Goal: Information Seeking & Learning: Find specific fact

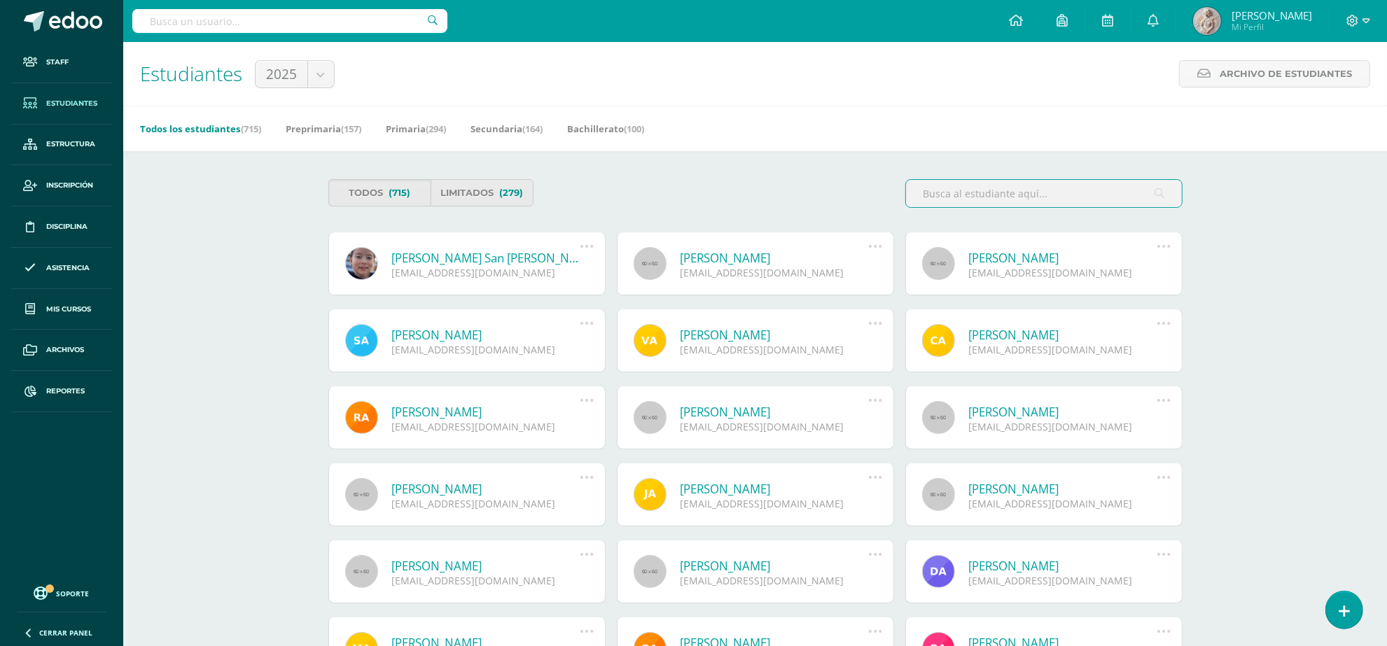
click at [319, 15] on input "text" at bounding box center [289, 21] width 315 height 24
type input "marian"
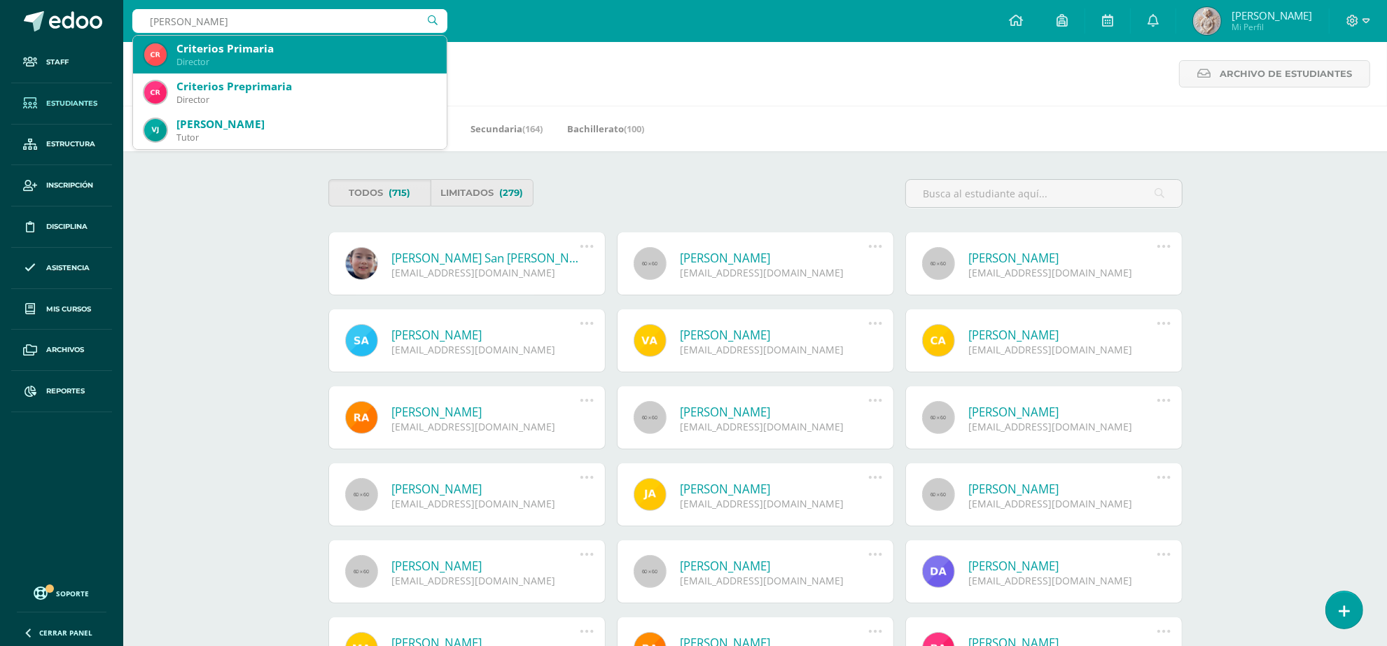
scroll to position [88, 0]
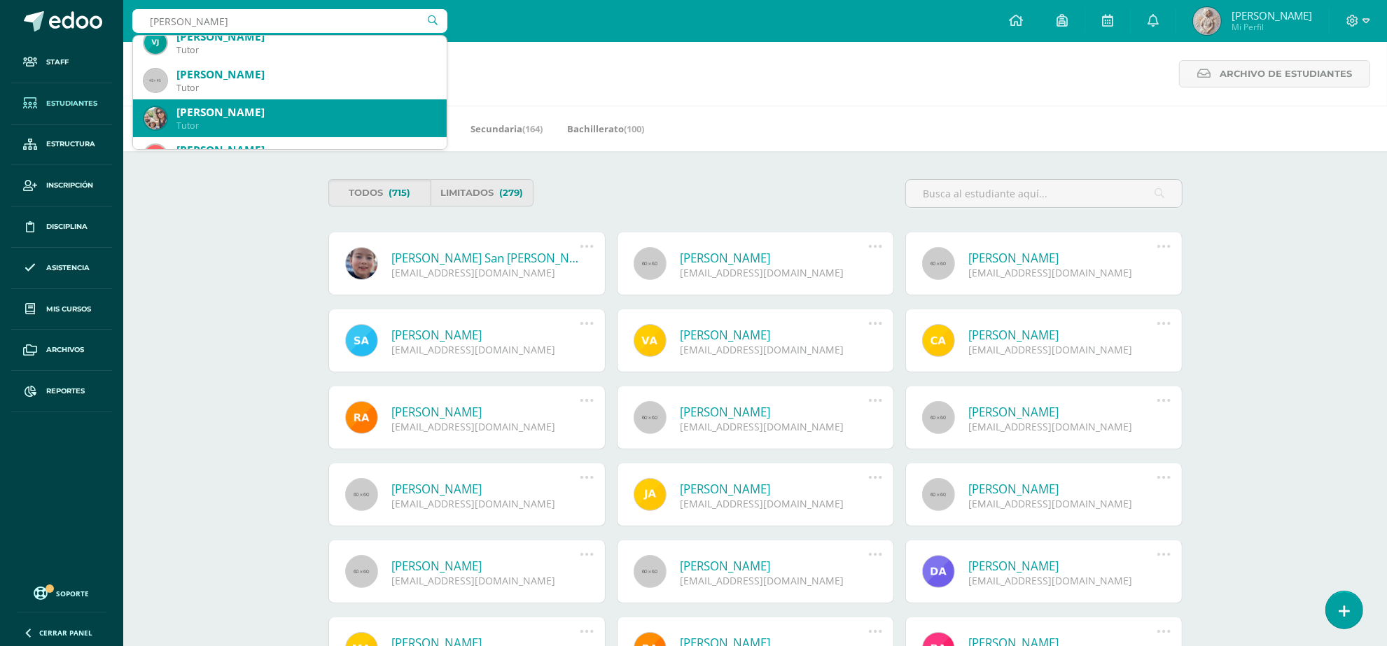
click at [274, 120] on div "Tutor" at bounding box center [305, 126] width 259 height 12
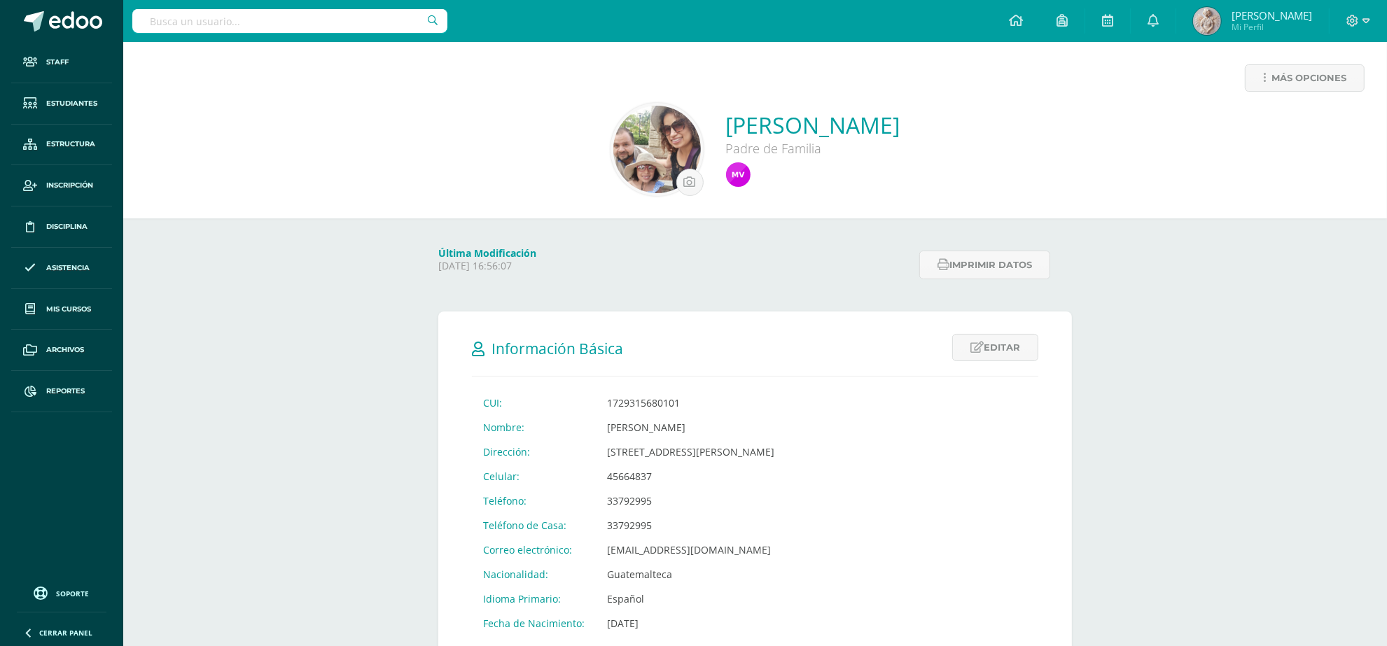
click at [194, 18] on input "text" at bounding box center [289, 21] width 315 height 24
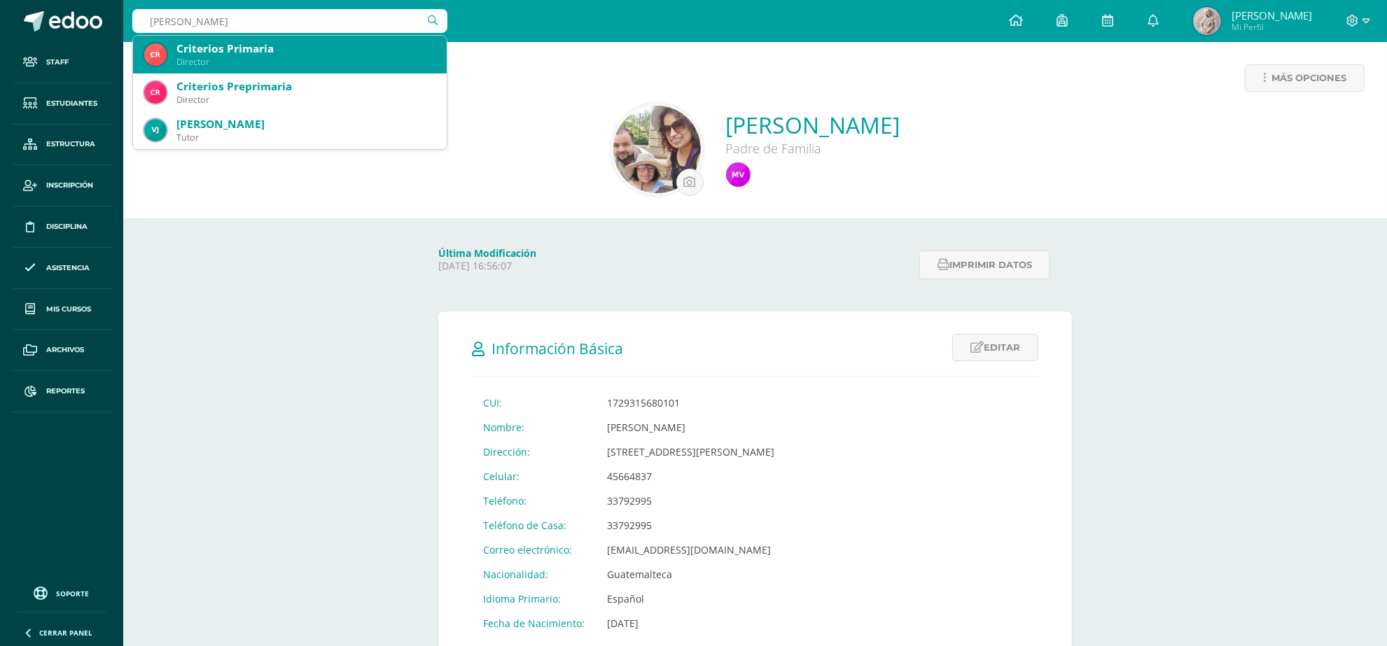
type input "mariam"
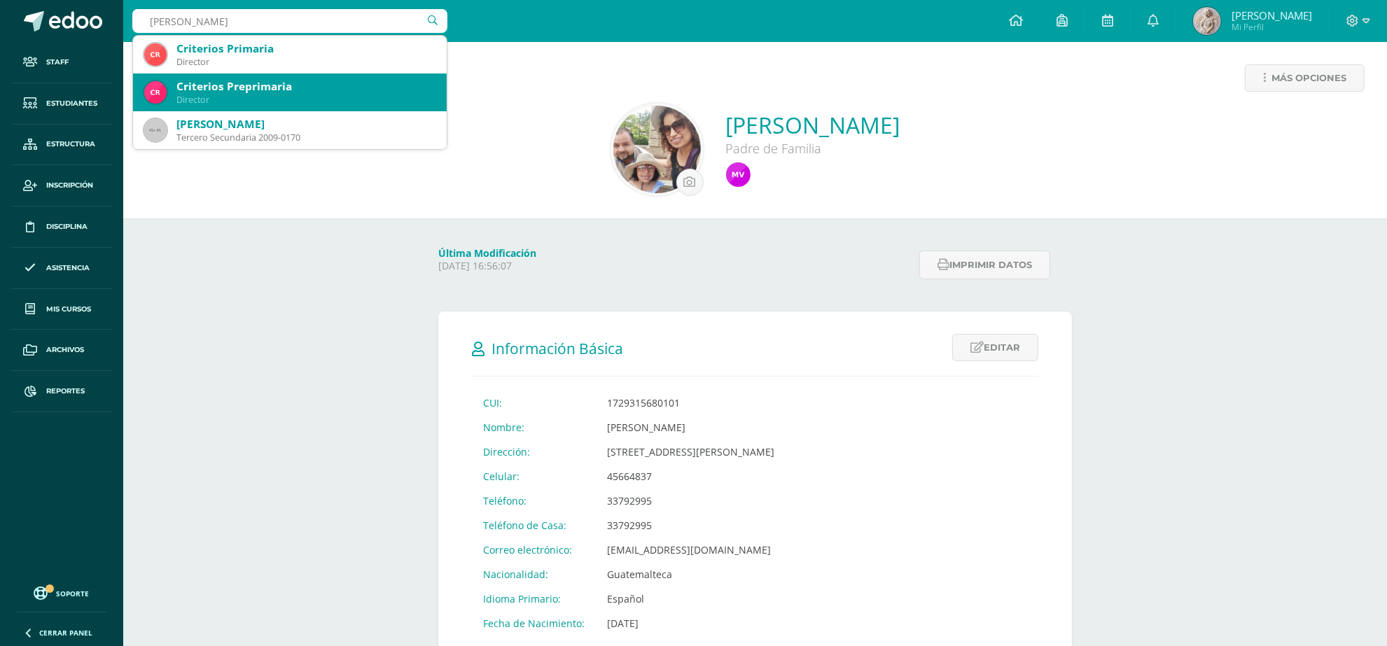
scroll to position [88, 0]
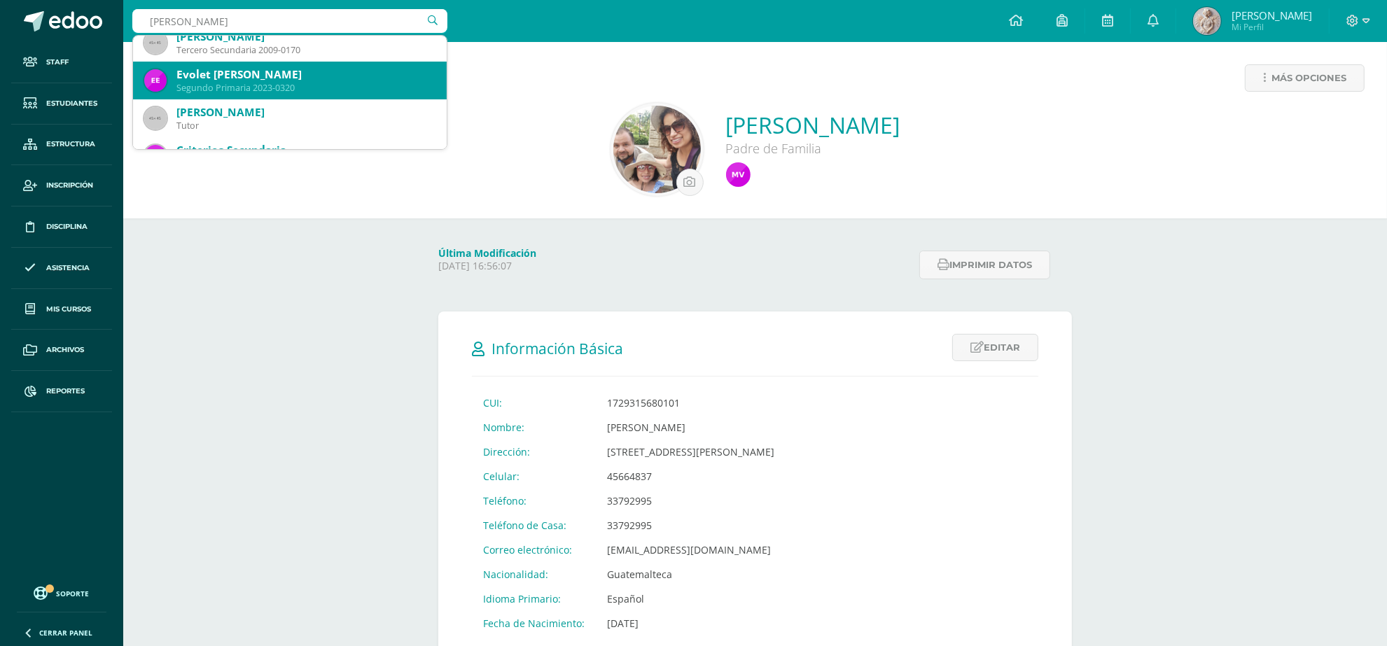
click at [288, 89] on div "Segundo Primaria 2023-0320" at bounding box center [305, 88] width 259 height 12
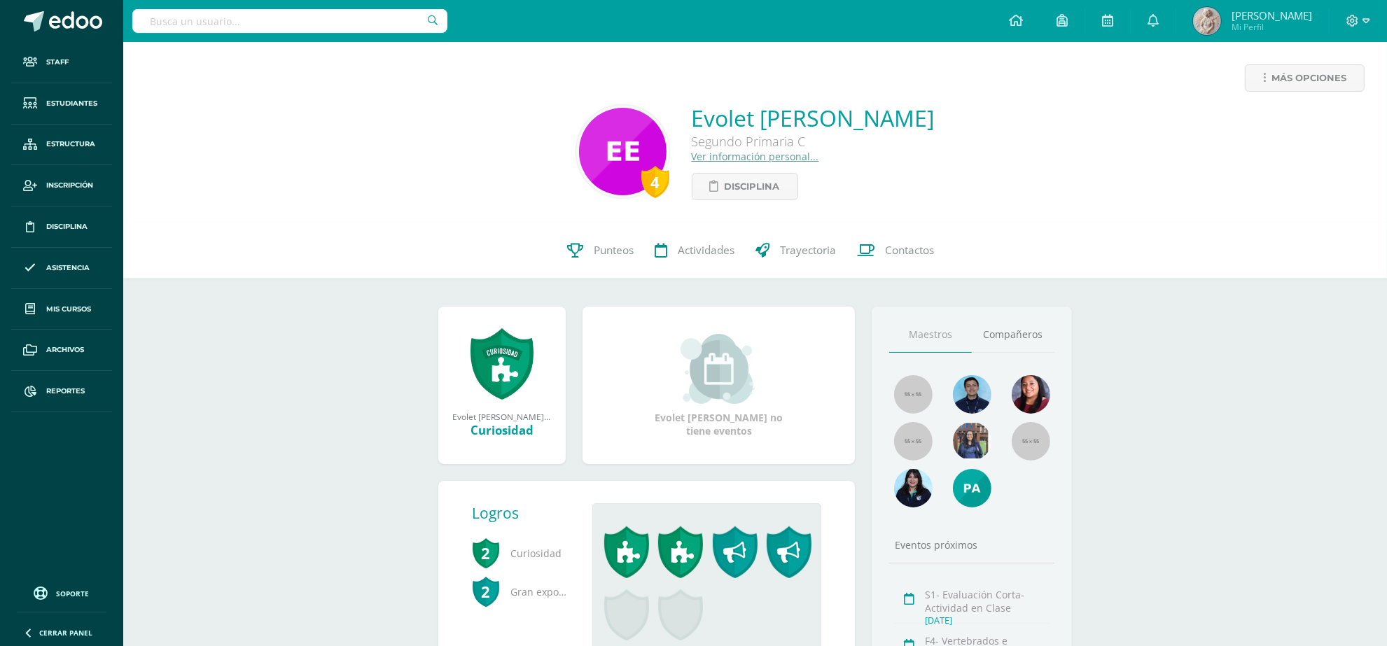
click at [704, 161] on link "Ver información personal..." at bounding box center [755, 156] width 127 height 13
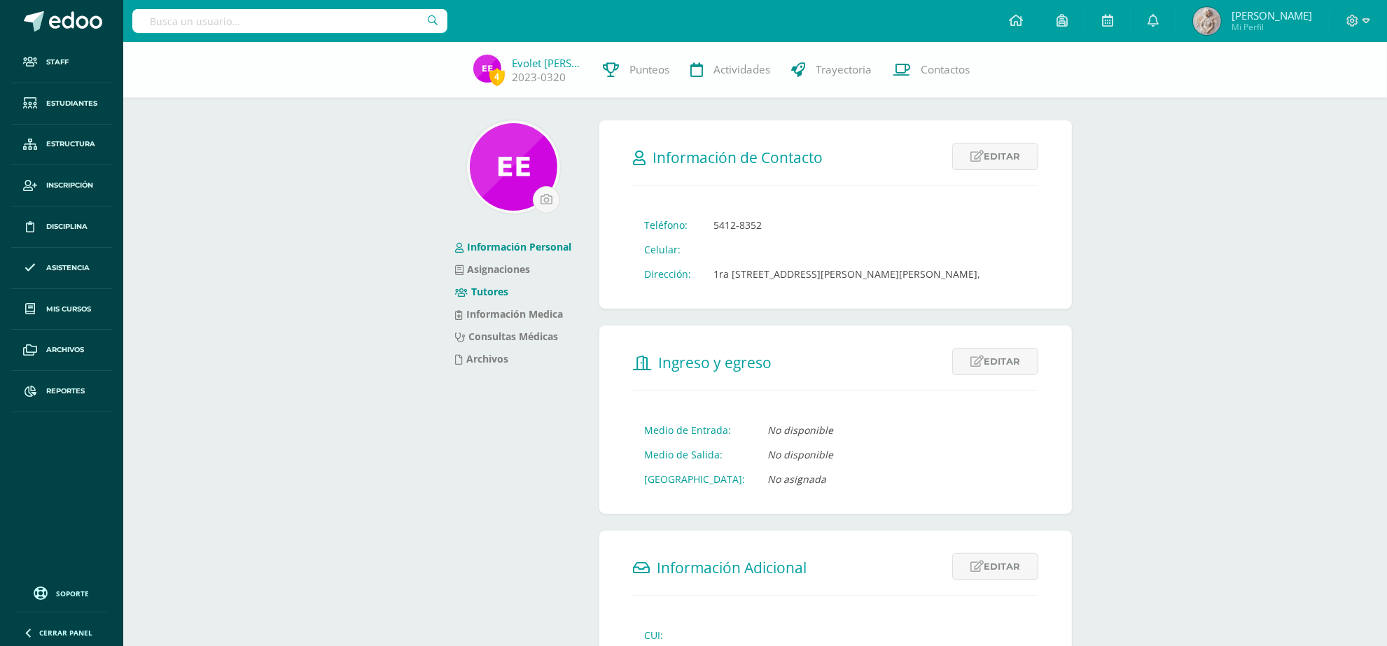
click at [505, 289] on link "Tutores" at bounding box center [481, 291] width 53 height 13
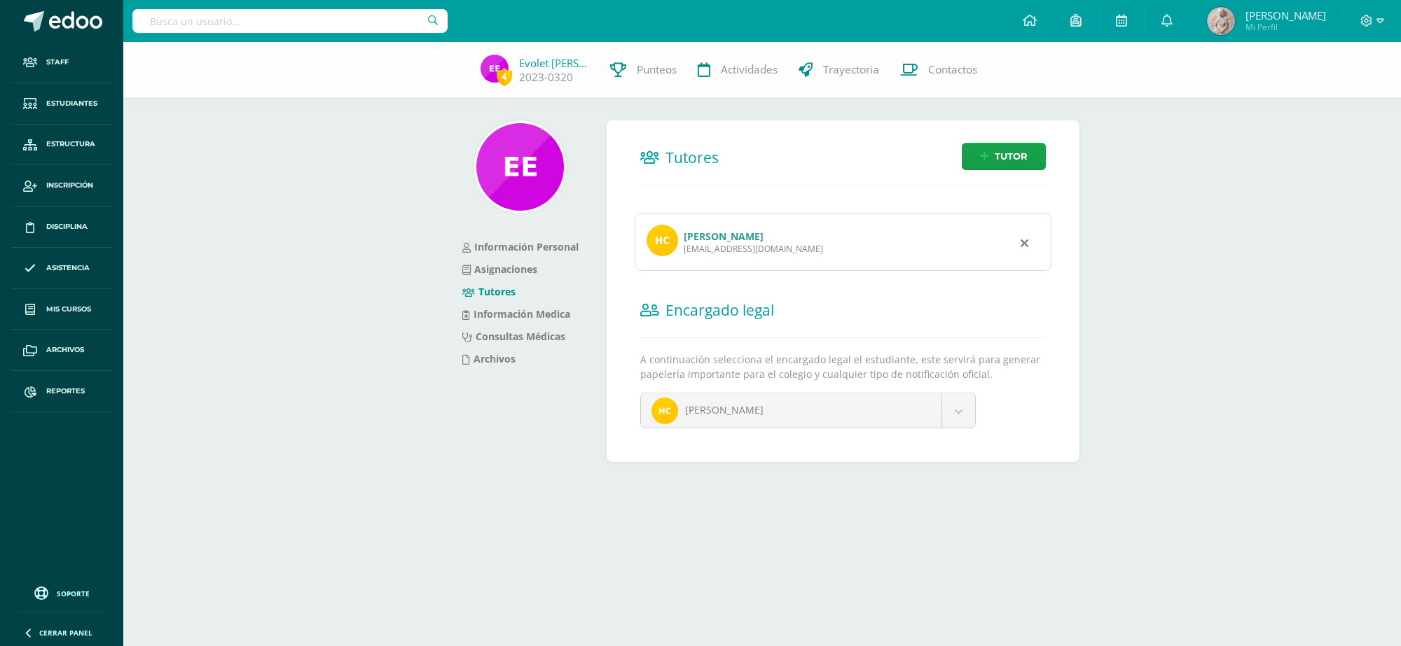
click at [711, 239] on link "[PERSON_NAME]" at bounding box center [724, 236] width 80 height 13
